Goal: Information Seeking & Learning: Learn about a topic

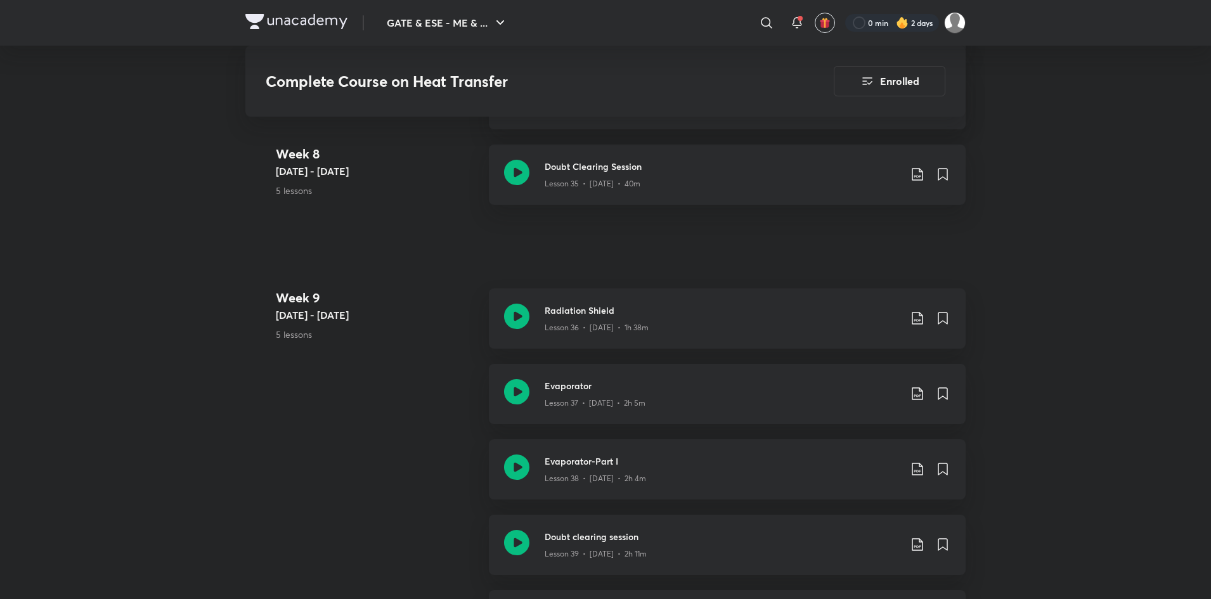
scroll to position [3777, 0]
click at [768, 387] on h3 "Evaporator" at bounding box center [722, 386] width 355 height 13
